Goal: Check status: Check status

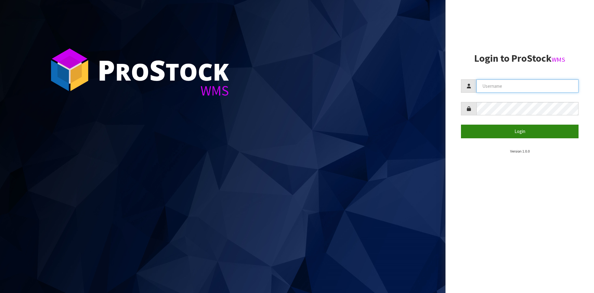
type input "YOURREFORMER"
click at [519, 130] on button "Login" at bounding box center [520, 130] width 118 height 13
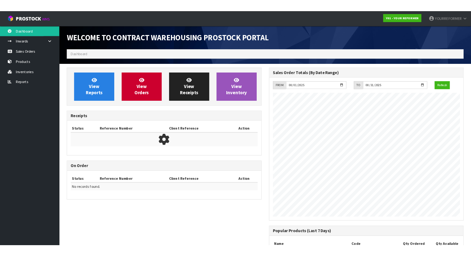
scroll to position [343, 253]
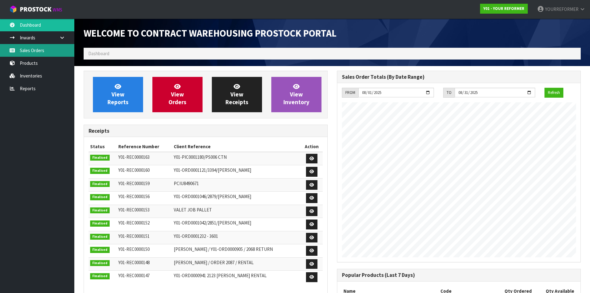
click at [28, 53] on link "Sales Orders" at bounding box center [37, 50] width 74 height 13
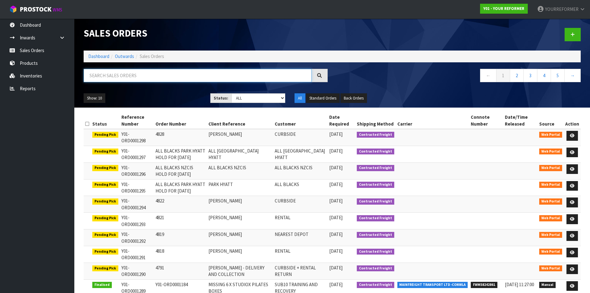
click at [120, 74] on input "text" at bounding box center [198, 75] width 228 height 13
paste input "4713"
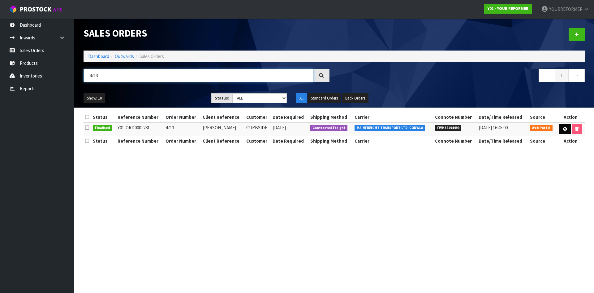
type input "4713"
click at [566, 128] on icon at bounding box center [565, 129] width 5 height 4
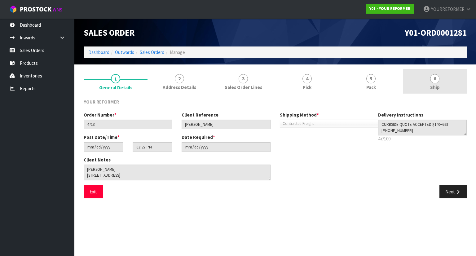
click at [441, 75] on link "6 Ship" at bounding box center [435, 81] width 64 height 24
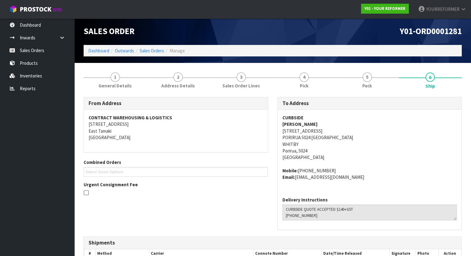
scroll to position [78, 0]
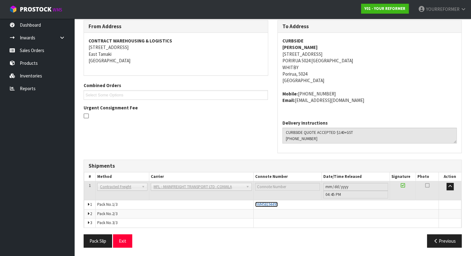
click at [269, 204] on span "FWM58194499" at bounding box center [266, 204] width 23 height 5
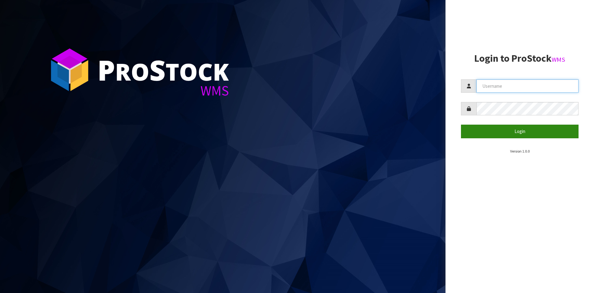
type input "YOURREFORMER"
click at [501, 135] on button "Login" at bounding box center [520, 130] width 118 height 13
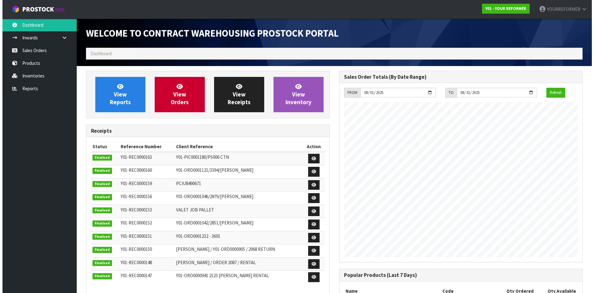
scroll to position [343, 253]
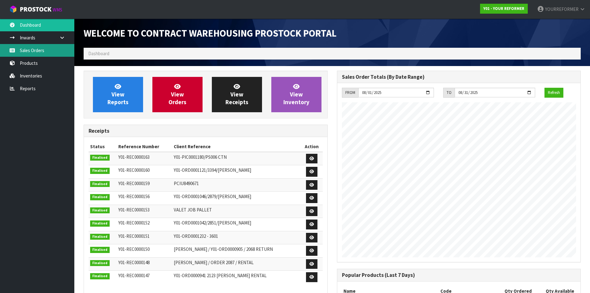
click at [22, 47] on link "Sales Orders" at bounding box center [37, 50] width 74 height 13
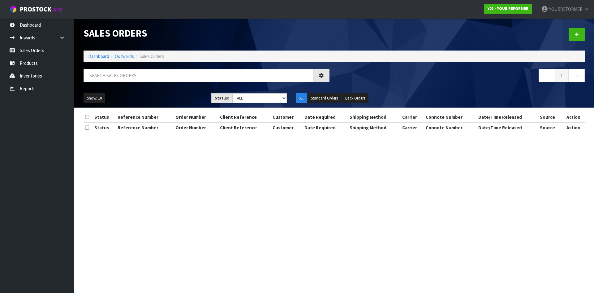
click at [124, 61] on ol "Dashboard Outwards Sales Orders" at bounding box center [335, 55] width 502 height 11
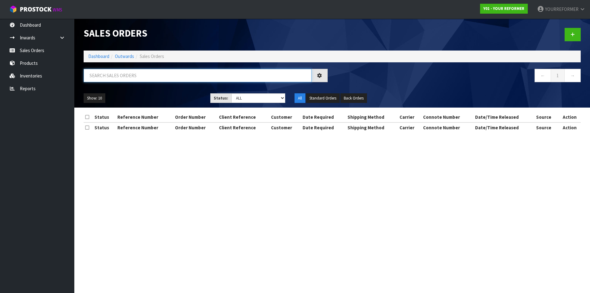
click at [124, 69] on input "text" at bounding box center [198, 75] width 228 height 13
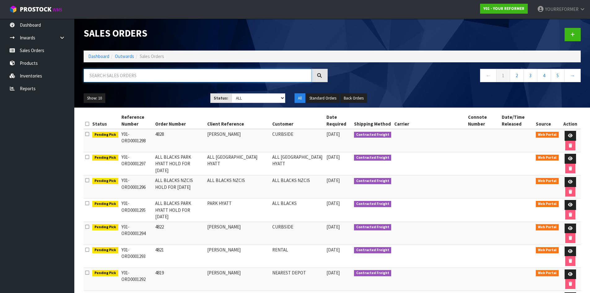
paste input "Y01-ORD0001275"
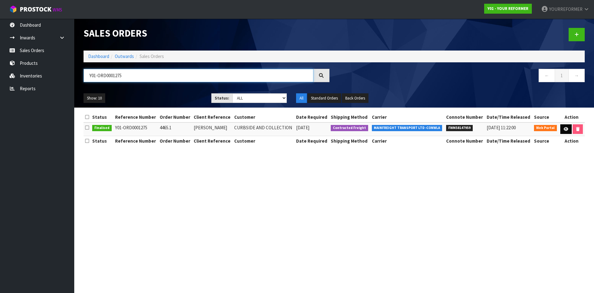
type input "Y01-ORD0001275"
click at [563, 131] on link at bounding box center [566, 129] width 11 height 10
